Goal: Task Accomplishment & Management: Complete application form

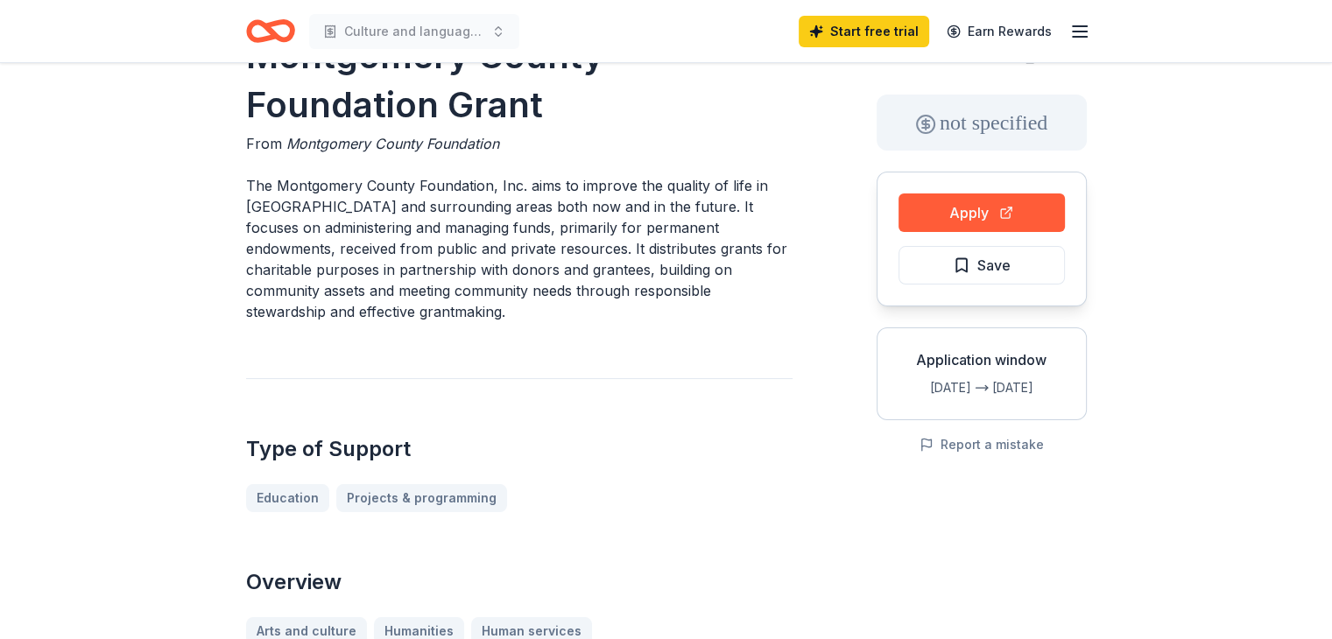
scroll to position [70, 0]
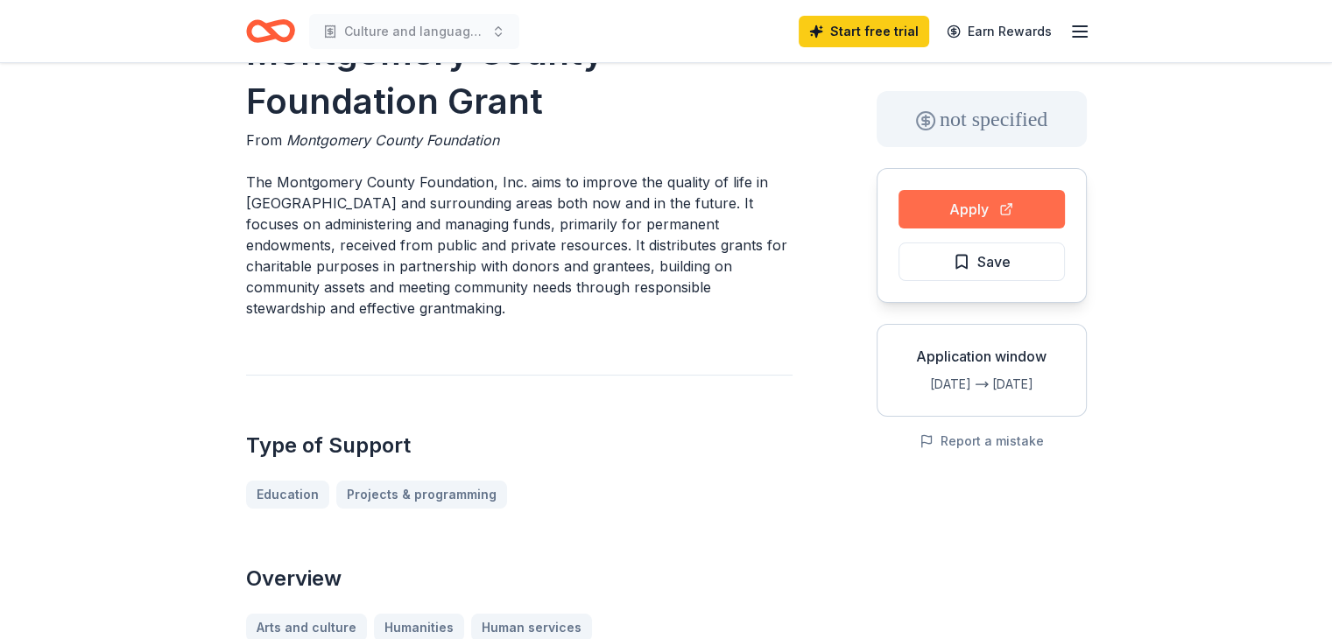
click at [981, 201] on button "Apply" at bounding box center [981, 209] width 166 height 39
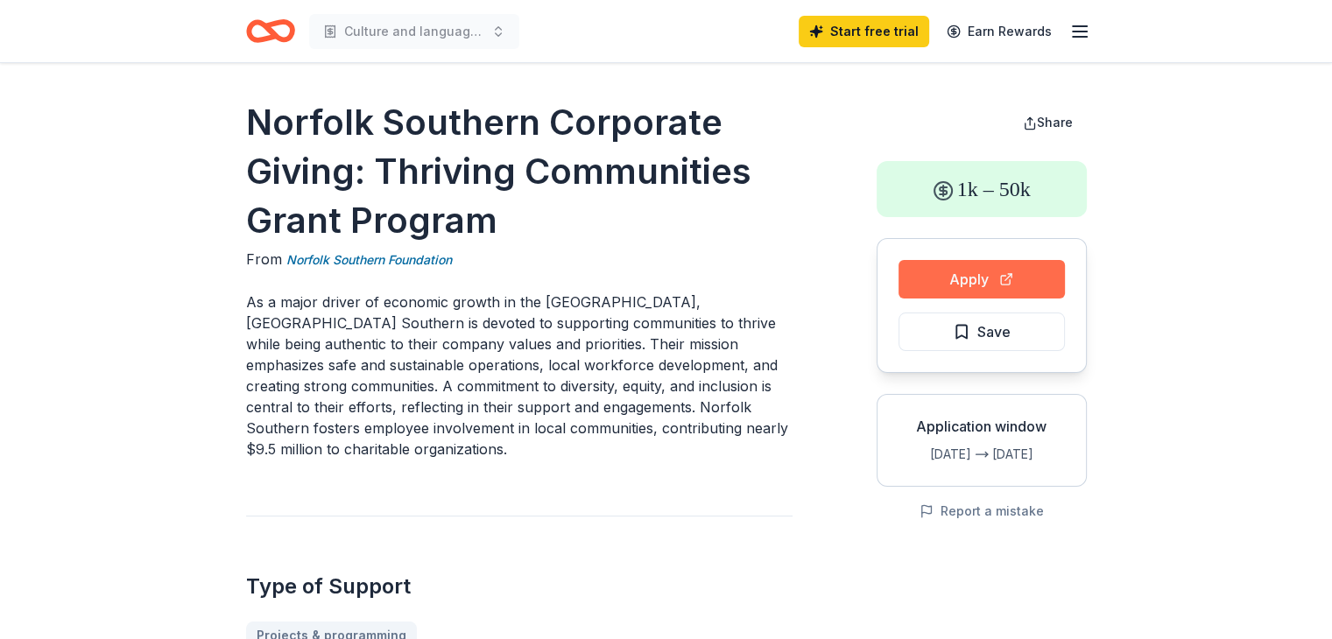
click at [979, 275] on button "Apply" at bounding box center [981, 279] width 166 height 39
click at [970, 278] on button "Apply" at bounding box center [981, 279] width 166 height 39
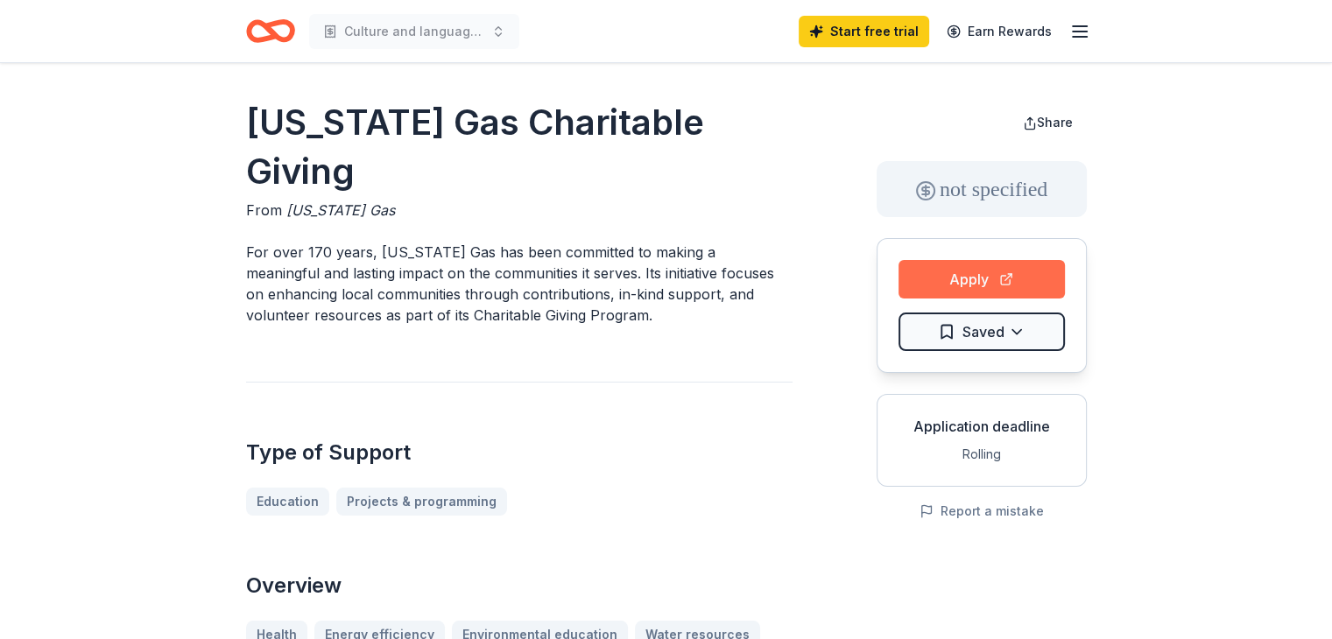
click at [990, 278] on button "Apply" at bounding box center [981, 279] width 166 height 39
